Goal: Task Accomplishment & Management: Manage account settings

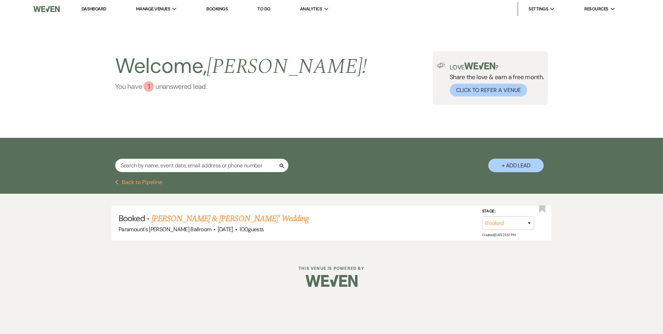
click at [158, 88] on link "You have 1 unanswered lead ." at bounding box center [241, 86] width 252 height 10
click at [160, 88] on link "You have 1 unanswered lead ." at bounding box center [241, 86] width 252 height 10
click at [183, 86] on link "You have 1 unanswered lead ." at bounding box center [241, 86] width 252 height 10
click at [125, 181] on button "Previous Back to Pipeline" at bounding box center [139, 182] width 48 height 6
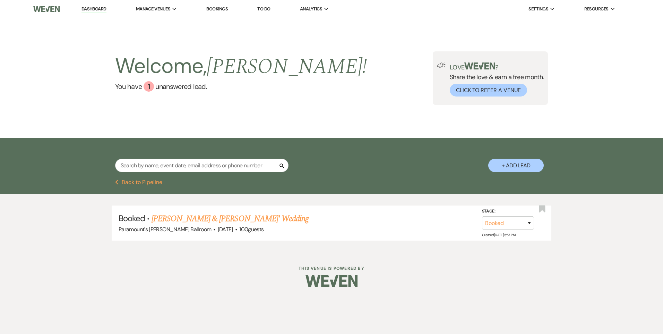
click at [140, 182] on button "Previous Back to Pipeline" at bounding box center [139, 182] width 48 height 6
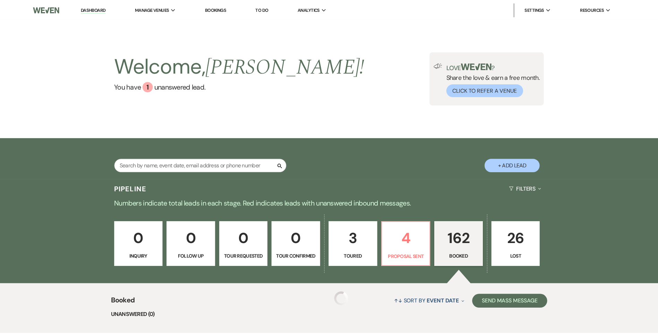
scroll to position [35, 0]
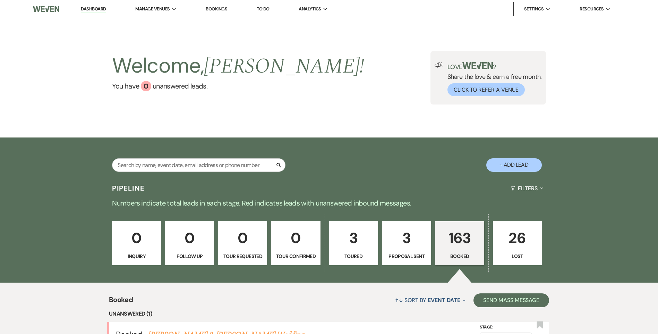
click at [371, 240] on p "3" at bounding box center [354, 237] width 40 height 23
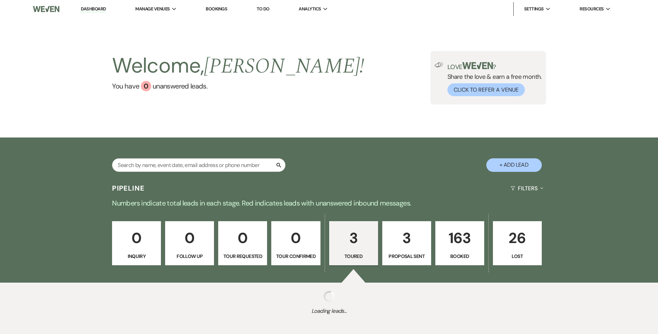
select select "5"
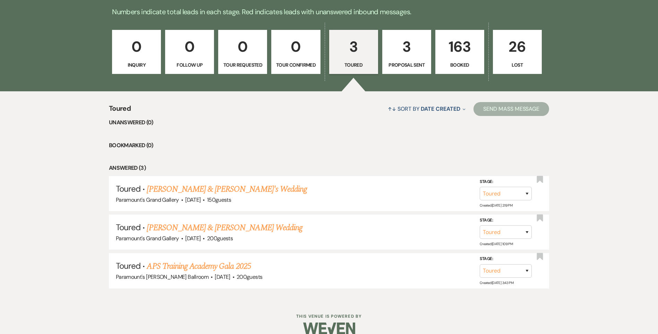
scroll to position [202, 0]
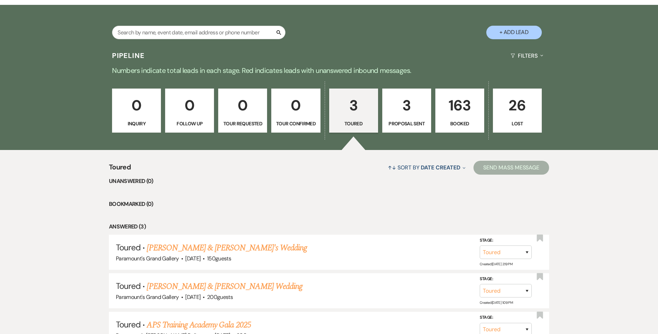
click at [407, 111] on p "3" at bounding box center [407, 105] width 40 height 23
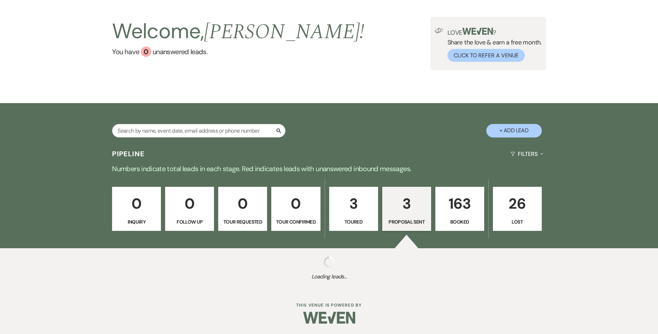
select select "6"
